Goal: Check status: Check status

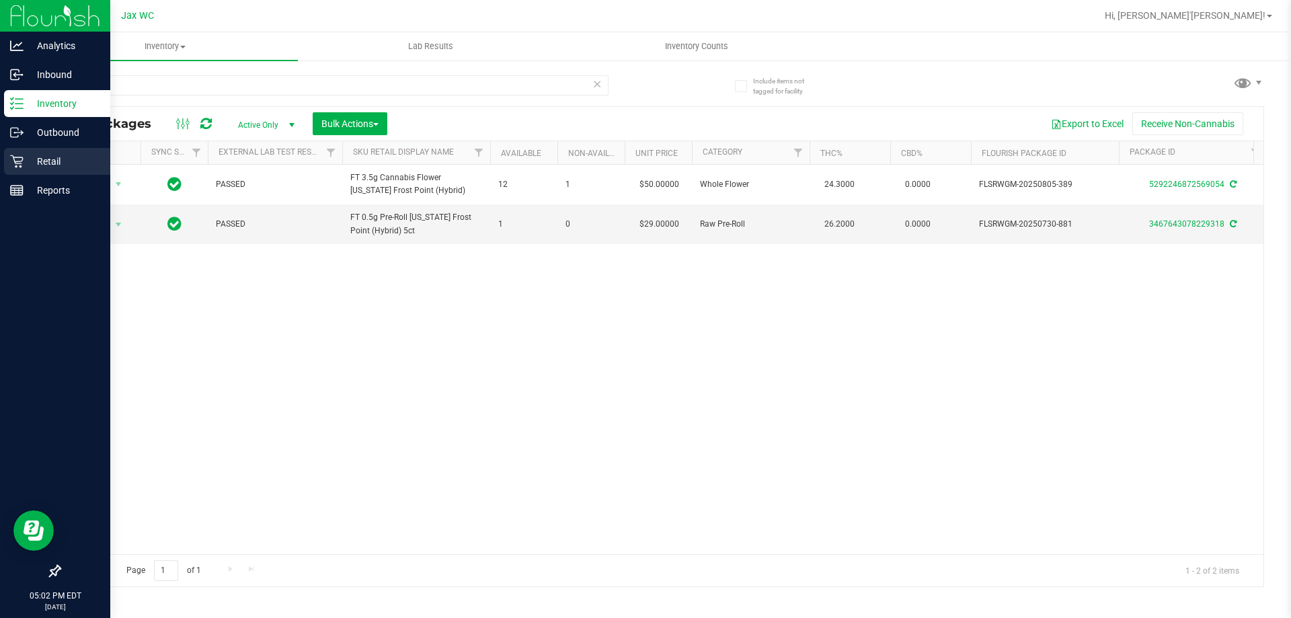
click at [33, 173] on div "Retail" at bounding box center [57, 161] width 106 height 27
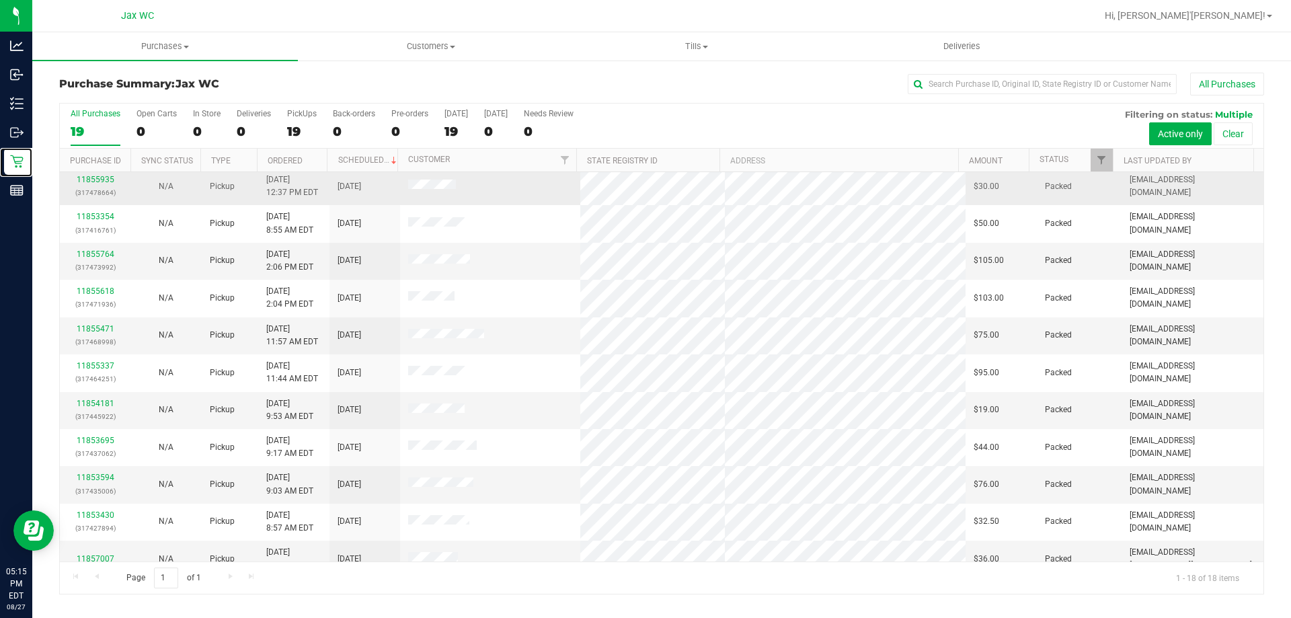
scroll to position [280, 0]
click at [78, 133] on div "19" at bounding box center [96, 131] width 50 height 15
click at [0, 0] on input "All Purchases 19" at bounding box center [0, 0] width 0 height 0
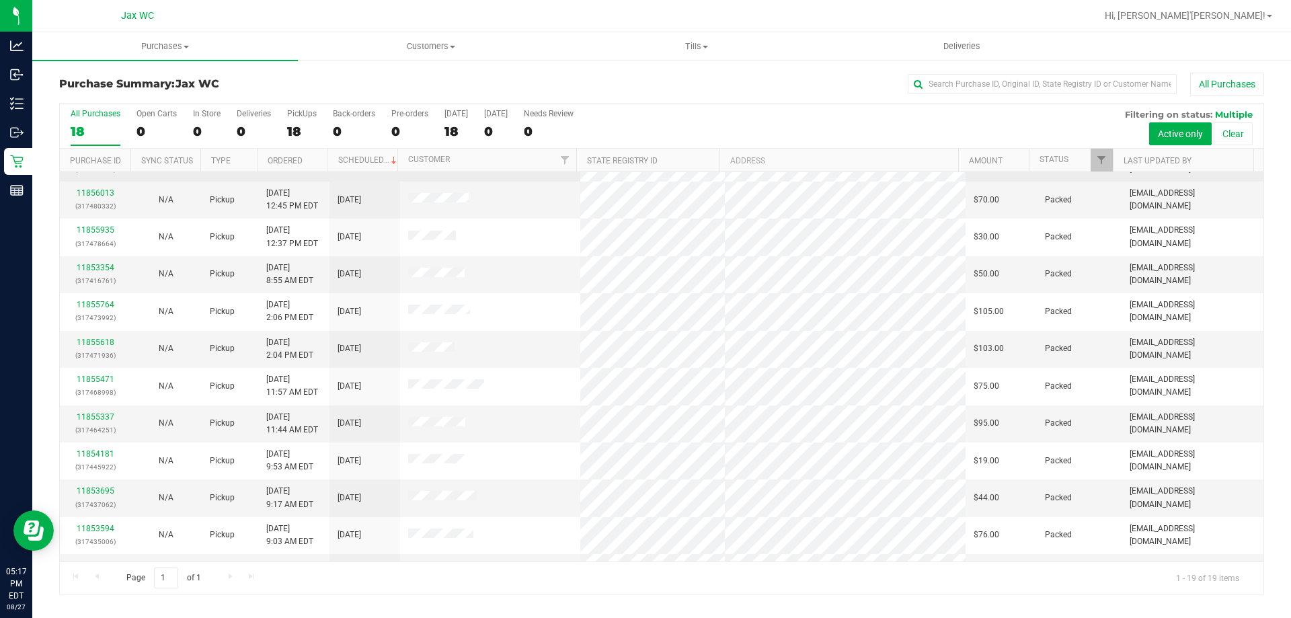
scroll to position [0, 0]
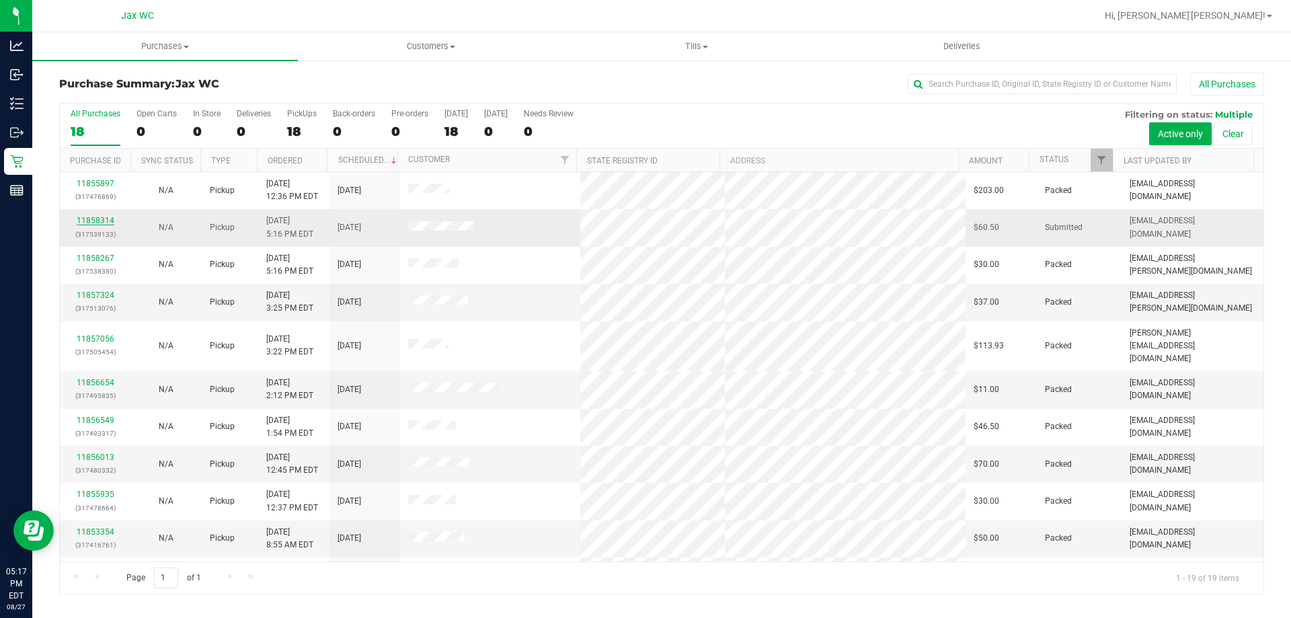
click at [89, 223] on link "11858314" at bounding box center [96, 220] width 38 height 9
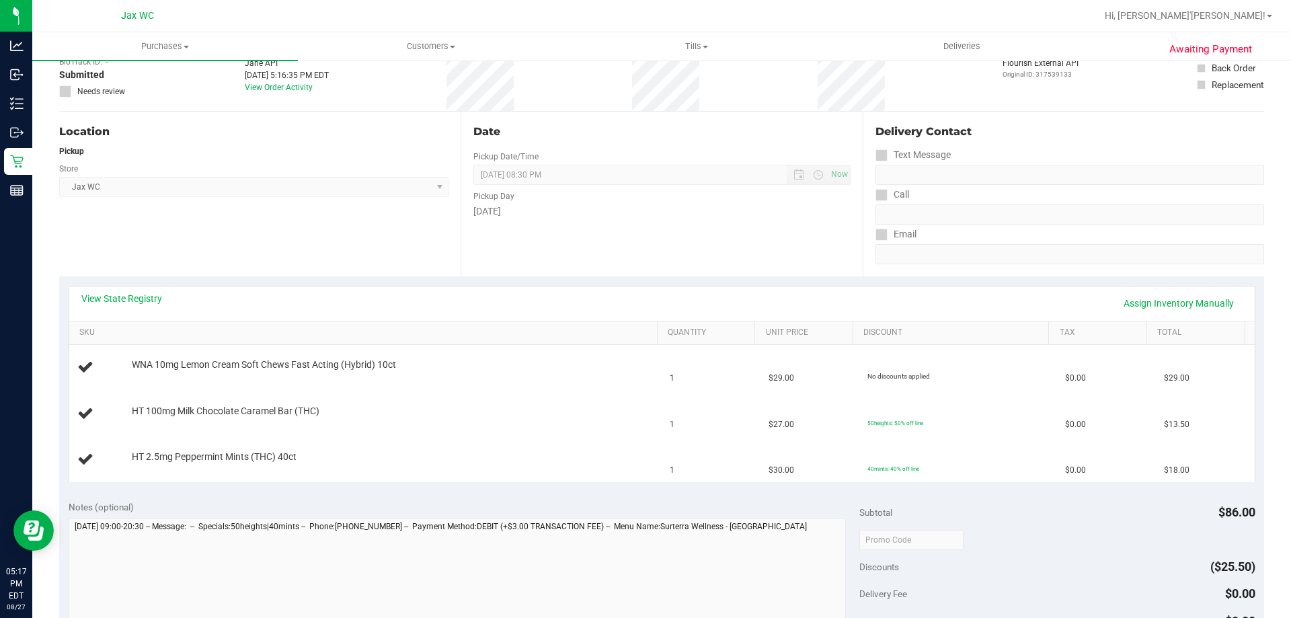
scroll to position [269, 0]
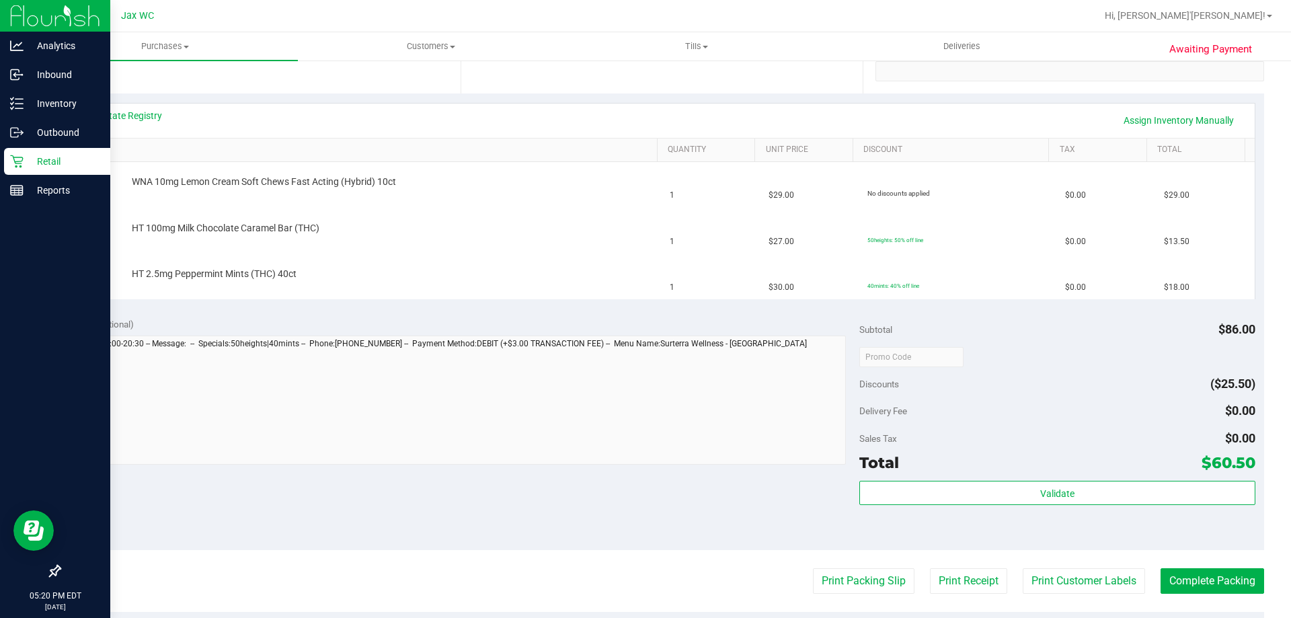
click at [32, 166] on p "Retail" at bounding box center [64, 161] width 81 height 16
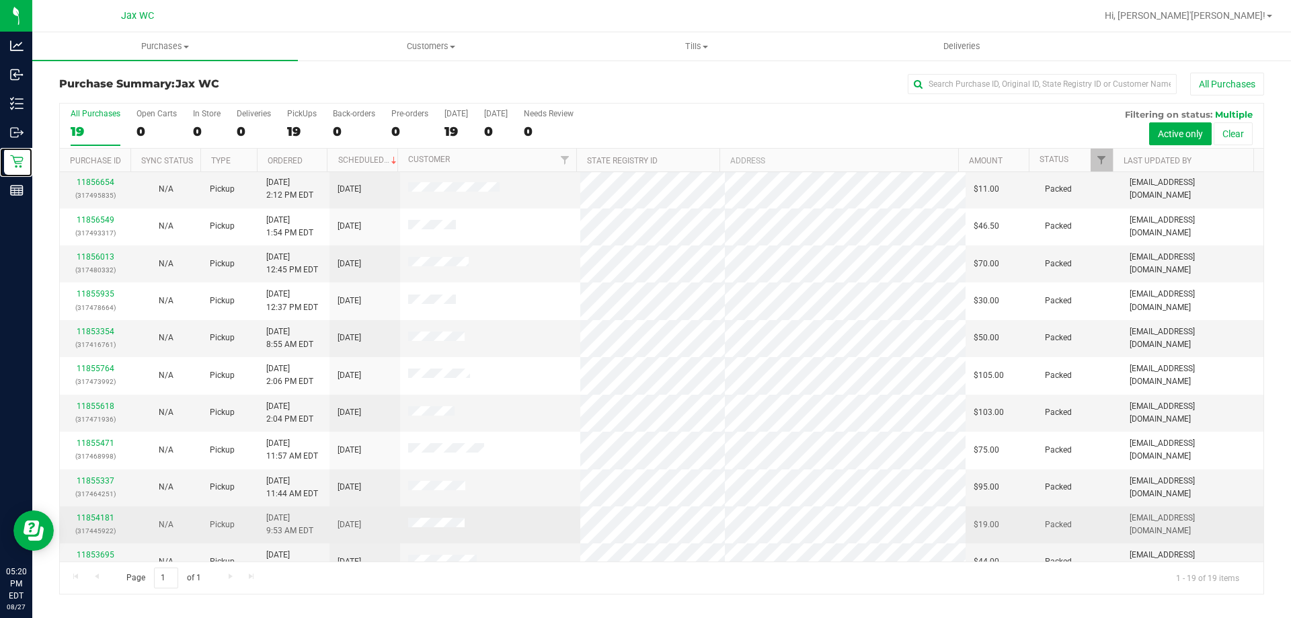
scroll to position [202, 0]
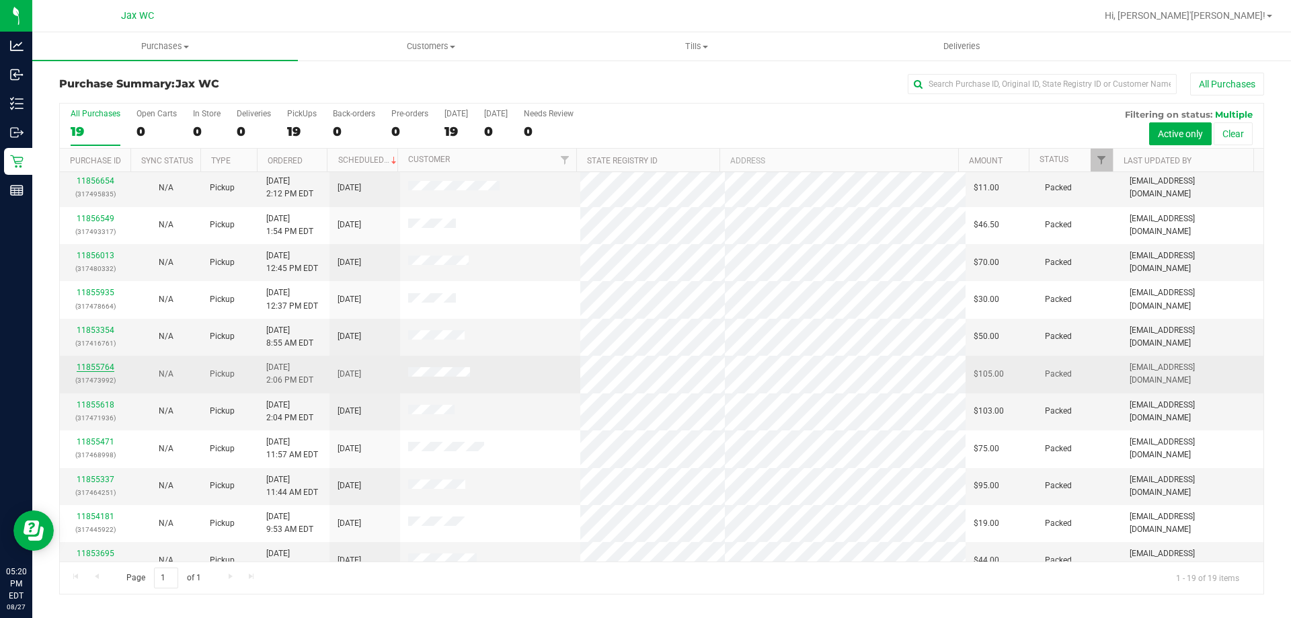
click at [104, 362] on link "11855764" at bounding box center [96, 366] width 38 height 9
